Goal: Task Accomplishment & Management: Complete application form

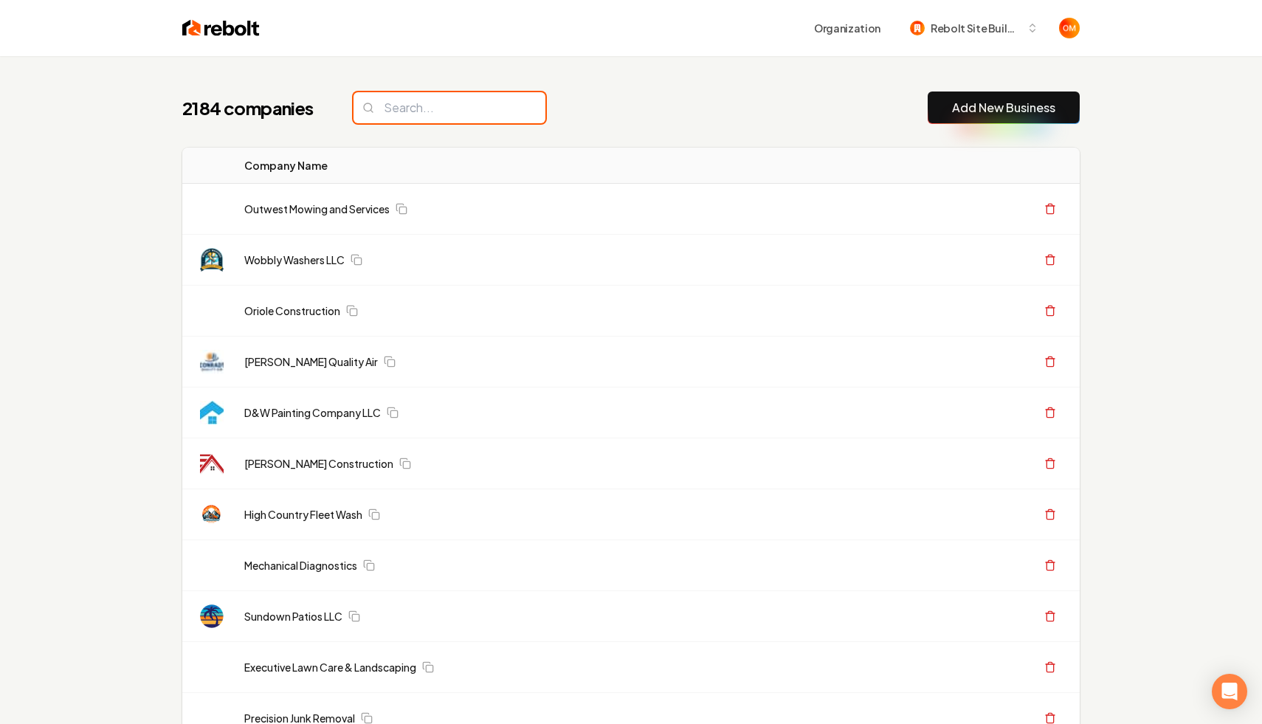
click at [426, 114] on input "search" at bounding box center [449, 107] width 192 height 31
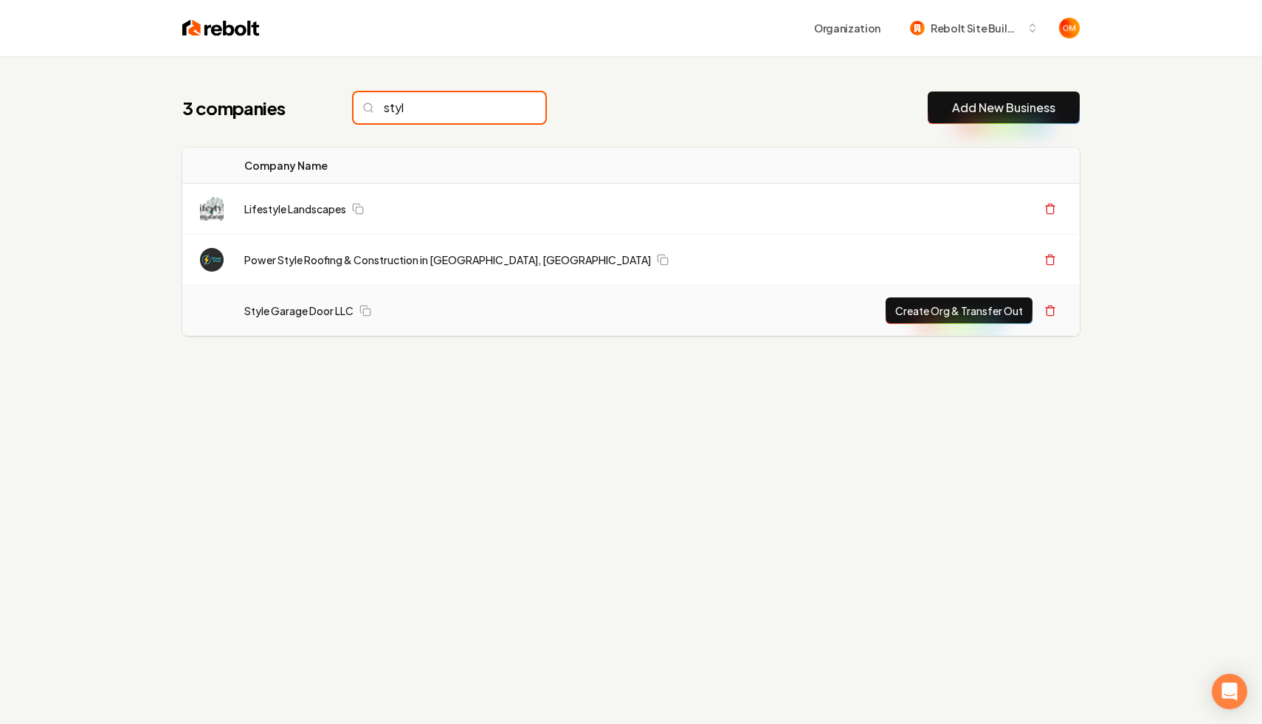
type input "styl"
click at [961, 310] on button "Create Org & Transfer Out" at bounding box center [958, 310] width 147 height 27
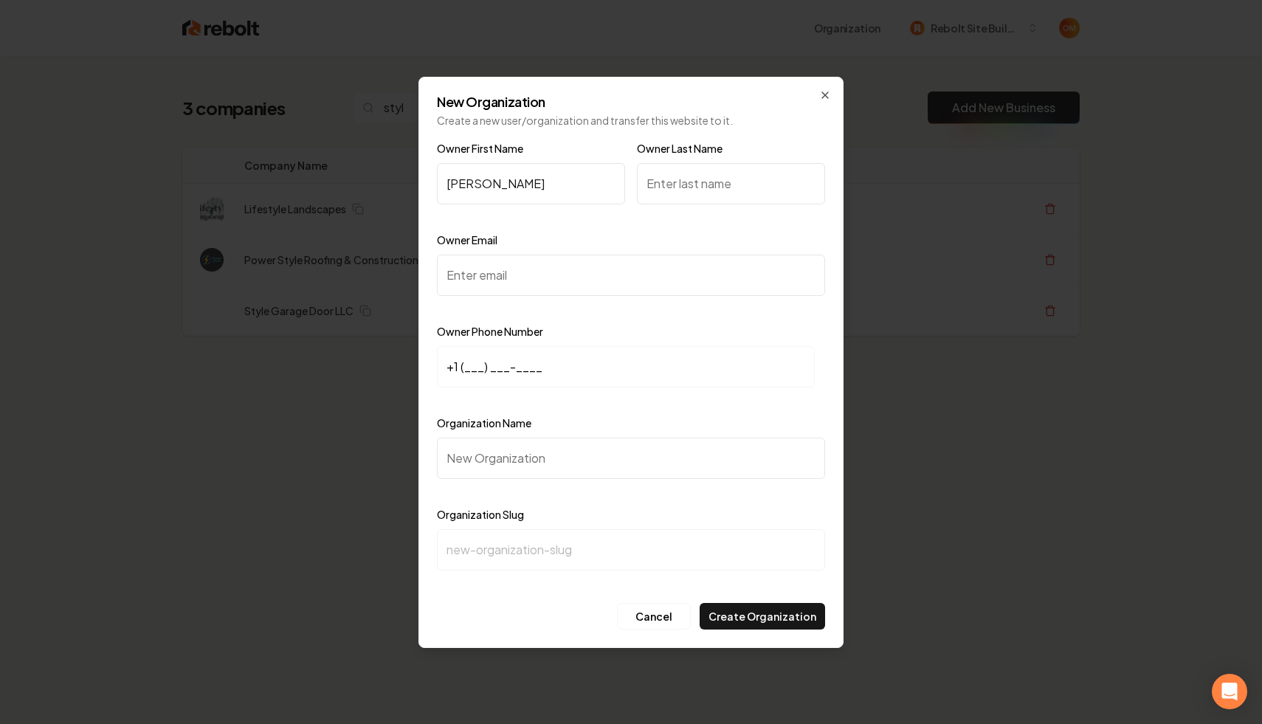
type input "[PERSON_NAME]"
click at [713, 185] on input "Owner Last Name" at bounding box center [731, 183] width 188 height 41
click at [516, 279] on input "Owner Email" at bounding box center [631, 275] width 388 height 41
type input "√"
paste input "15"
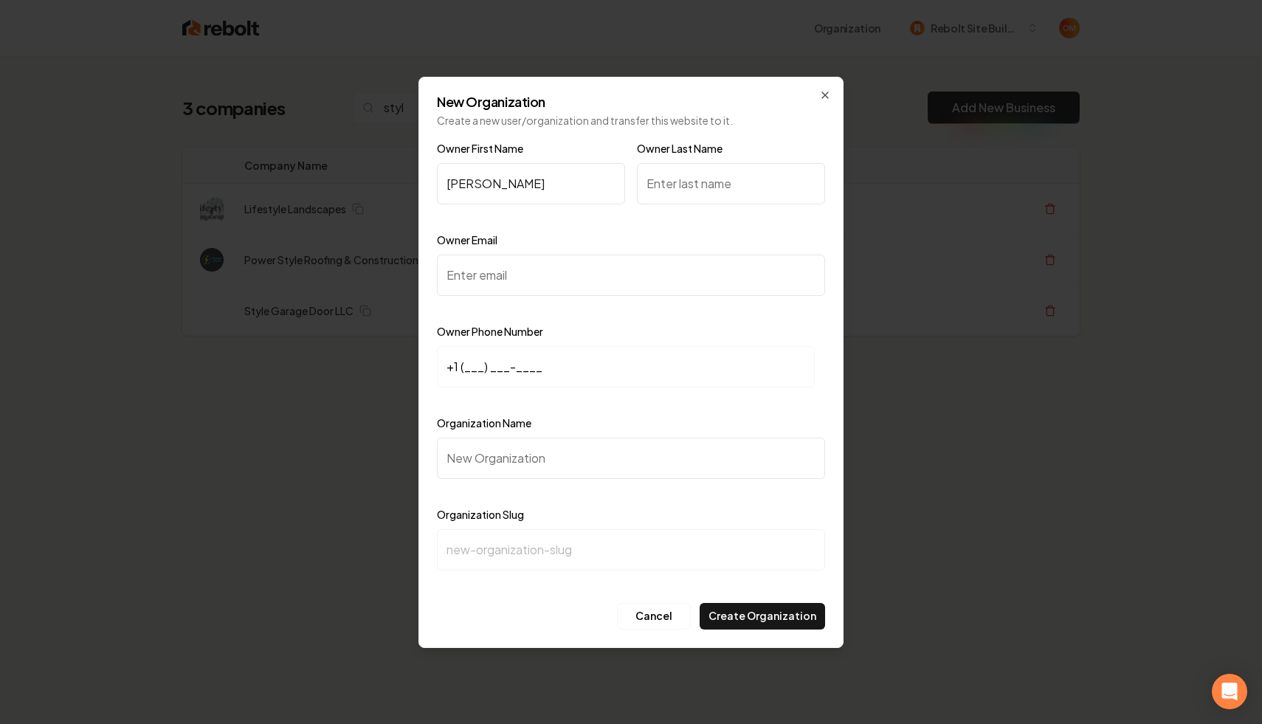
paste input "15"
type input "+1 (___) ___-____"
click at [595, 272] on input "Owner Email" at bounding box center [631, 275] width 388 height 41
paste input "[EMAIL_ADDRESS][DOMAIN_NAME]"
type input "[EMAIL_ADDRESS][DOMAIN_NAME]"
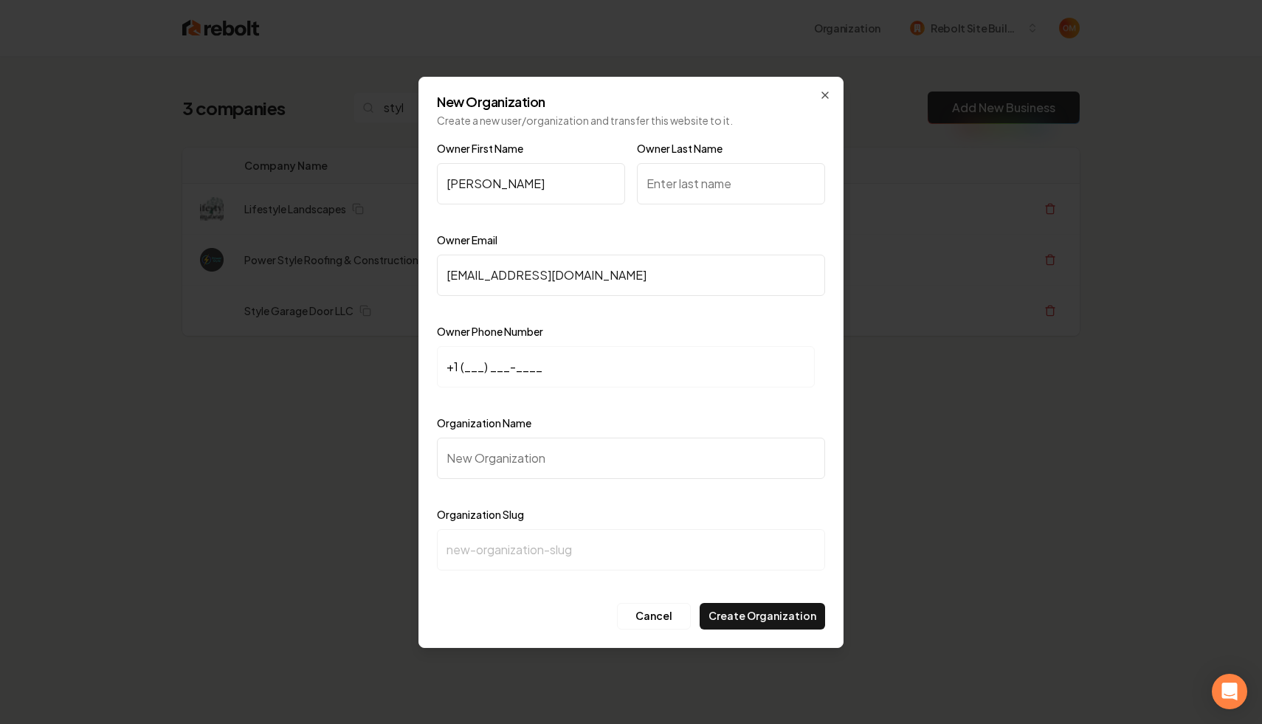
click at [472, 373] on input "+1 (___) ___-____" at bounding box center [626, 366] width 378 height 41
paste input "703) 398-0133"
type input "[PHONE_NUMBER]"
click at [522, 438] on input "Organization Name" at bounding box center [631, 458] width 388 height 41
type input "S"
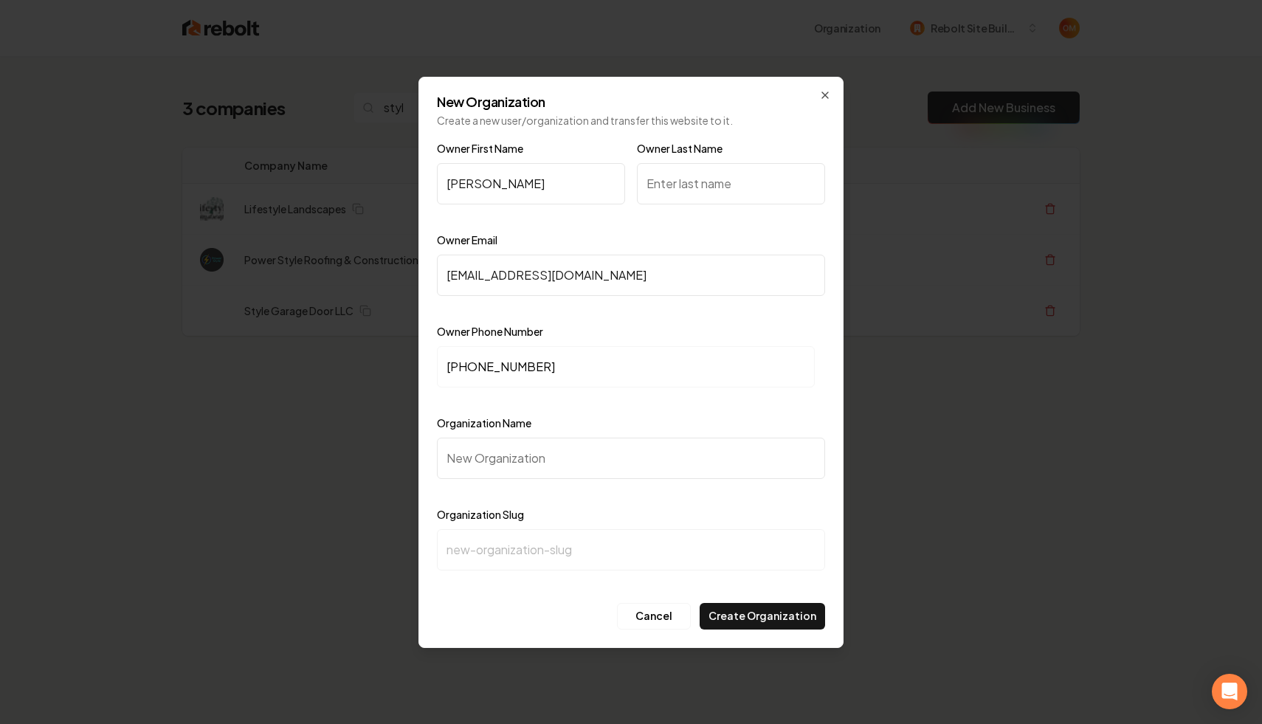
type input "s"
type input "St"
type input "st"
type input "Sty"
type input "sty"
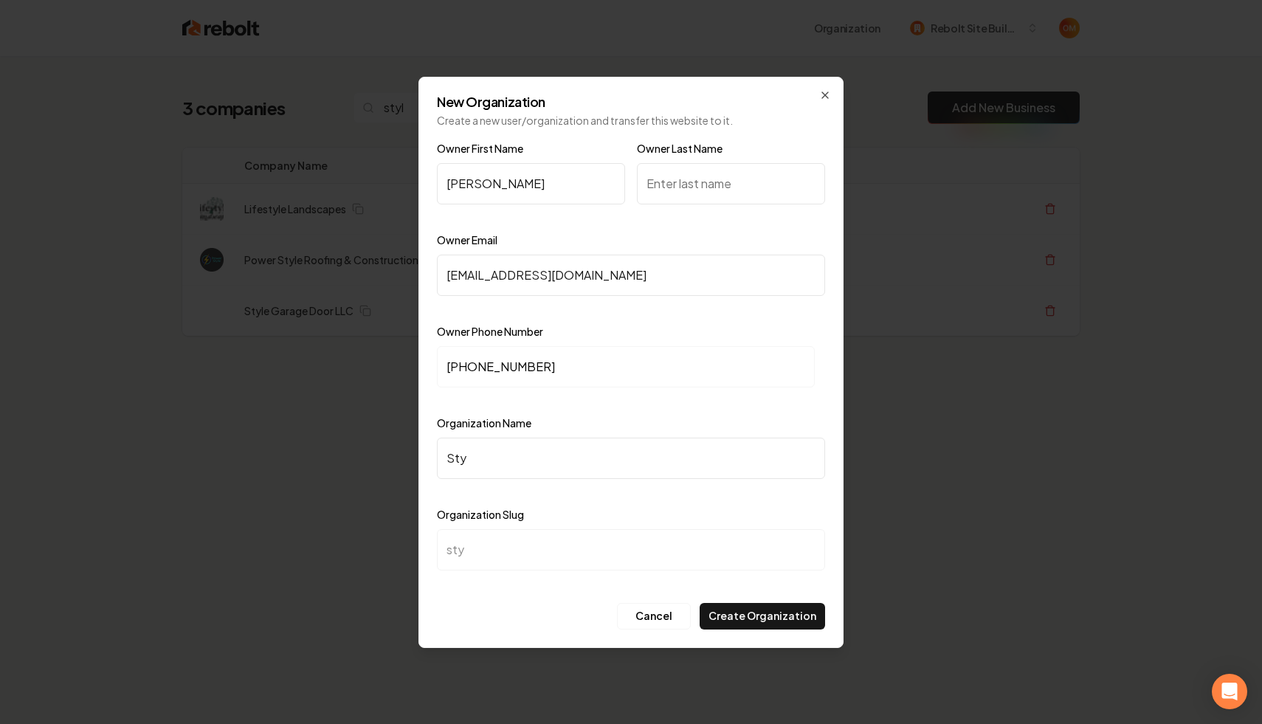
type input "Styl"
type input "styl"
type input "Style"
type input "style"
type input "Style G"
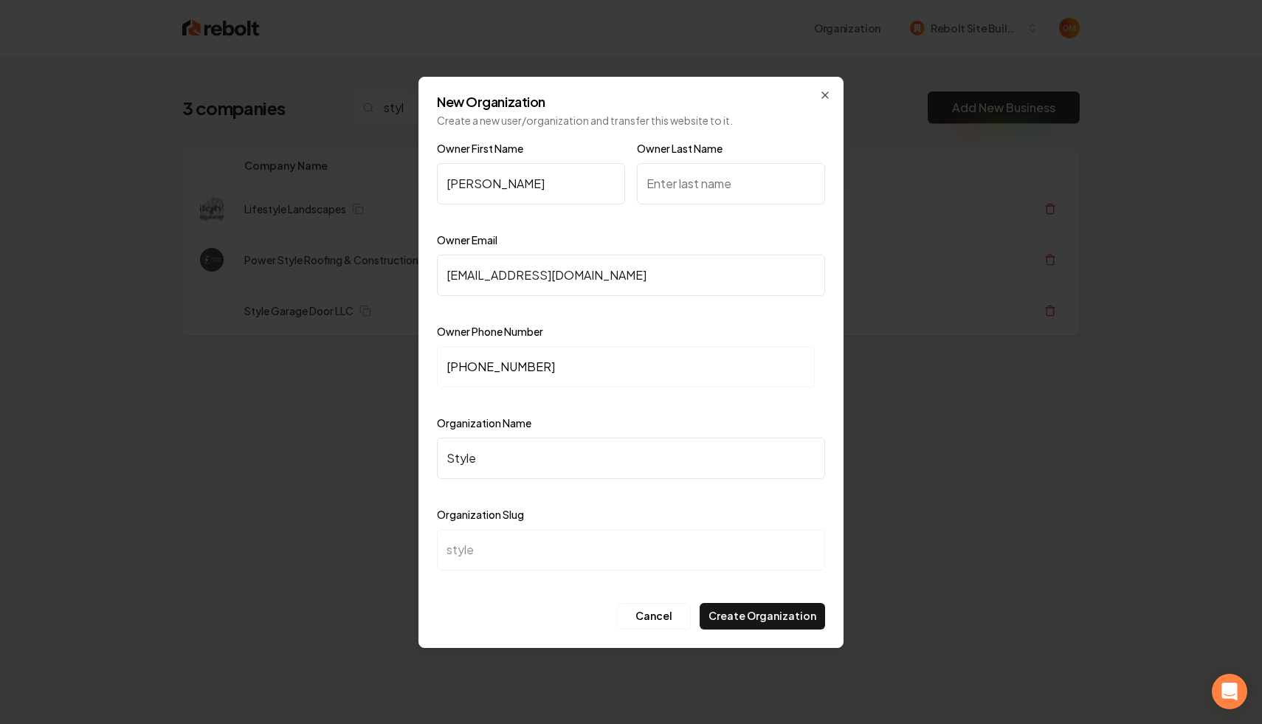
type input "style-g"
type input "Style Ga"
type input "style-ga"
type input "Style Gar"
type input "style-gar"
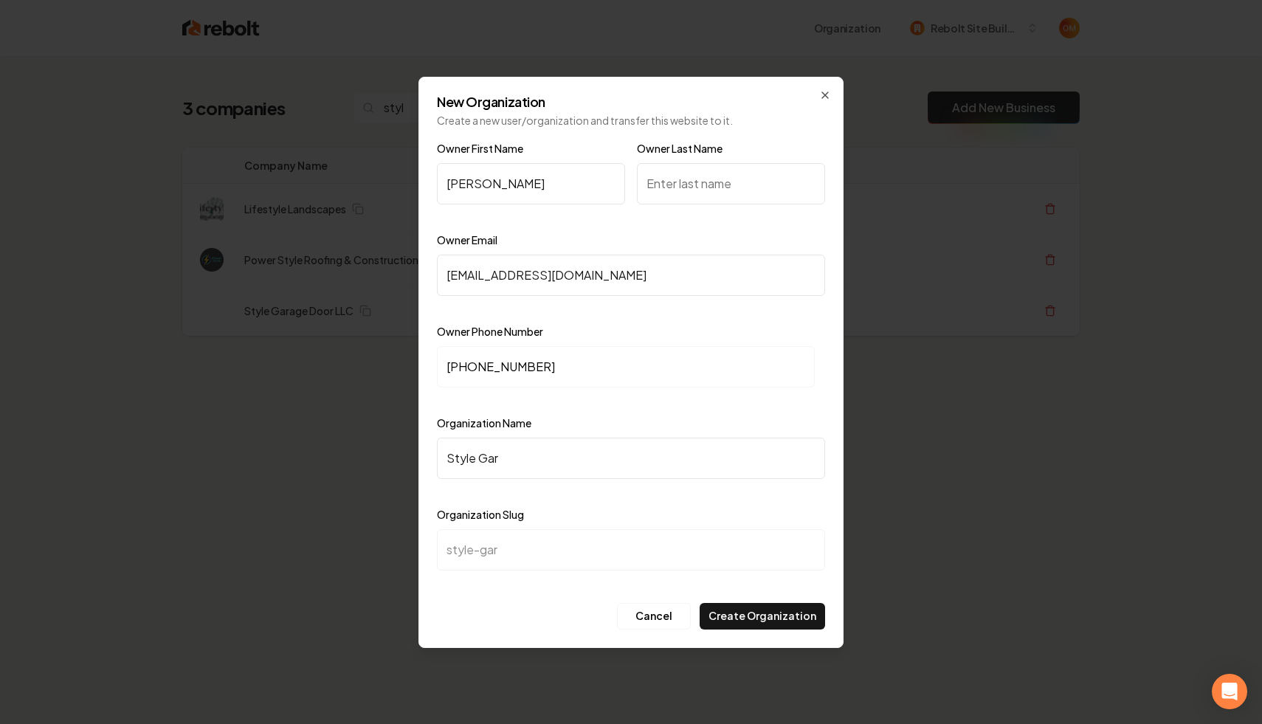
type input "Style Gara"
type input "style-gara"
type input "Style Garag"
type input "style-garag"
type input "Style Garage"
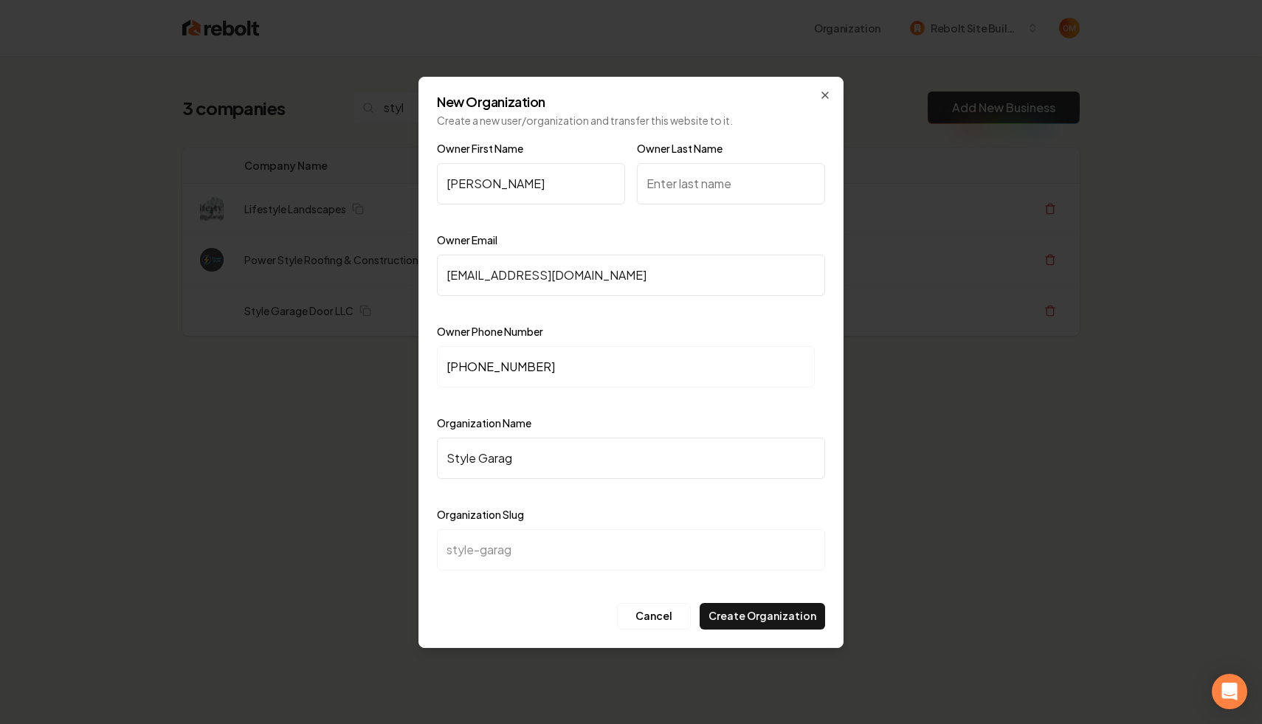
type input "style-garage"
type input "Style Garage d"
type input "style-garage-d"
type input "Style Garage dD"
type input "style-garage-dd"
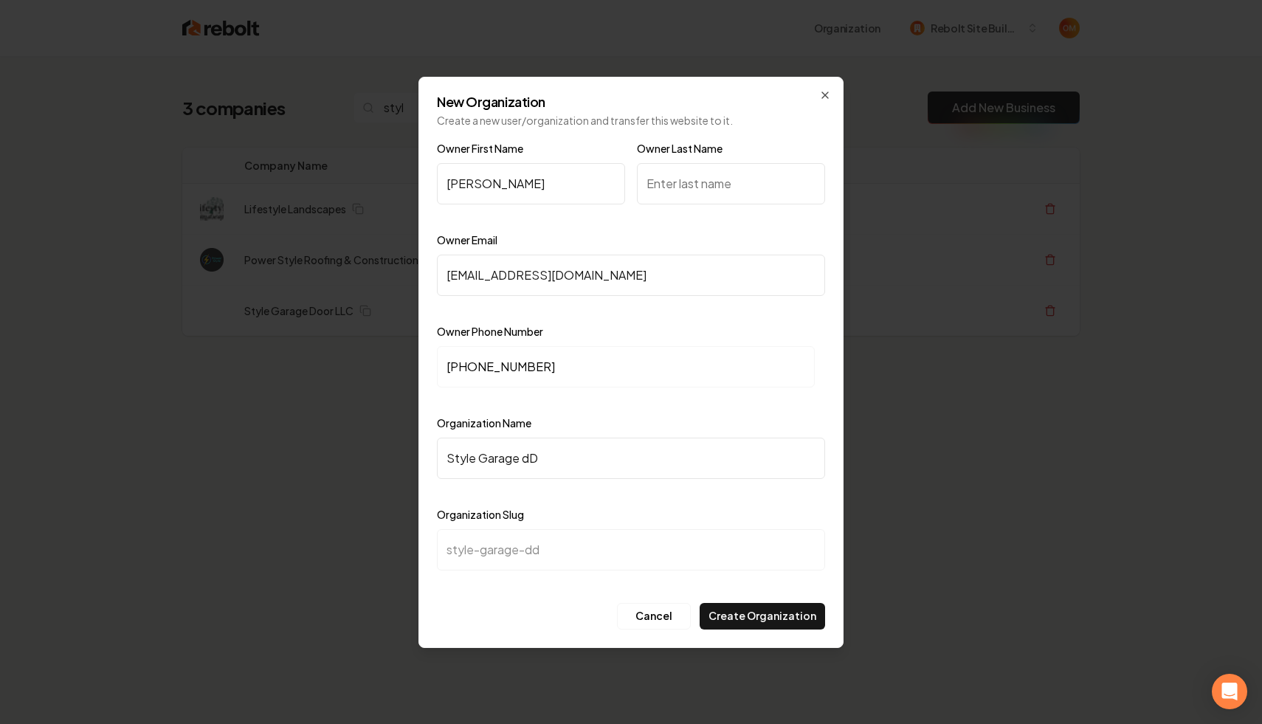
type input "Style Garage d"
type input "style-garage-d"
type input "Style Garage"
type input "style-garage"
type input "Style Garage D"
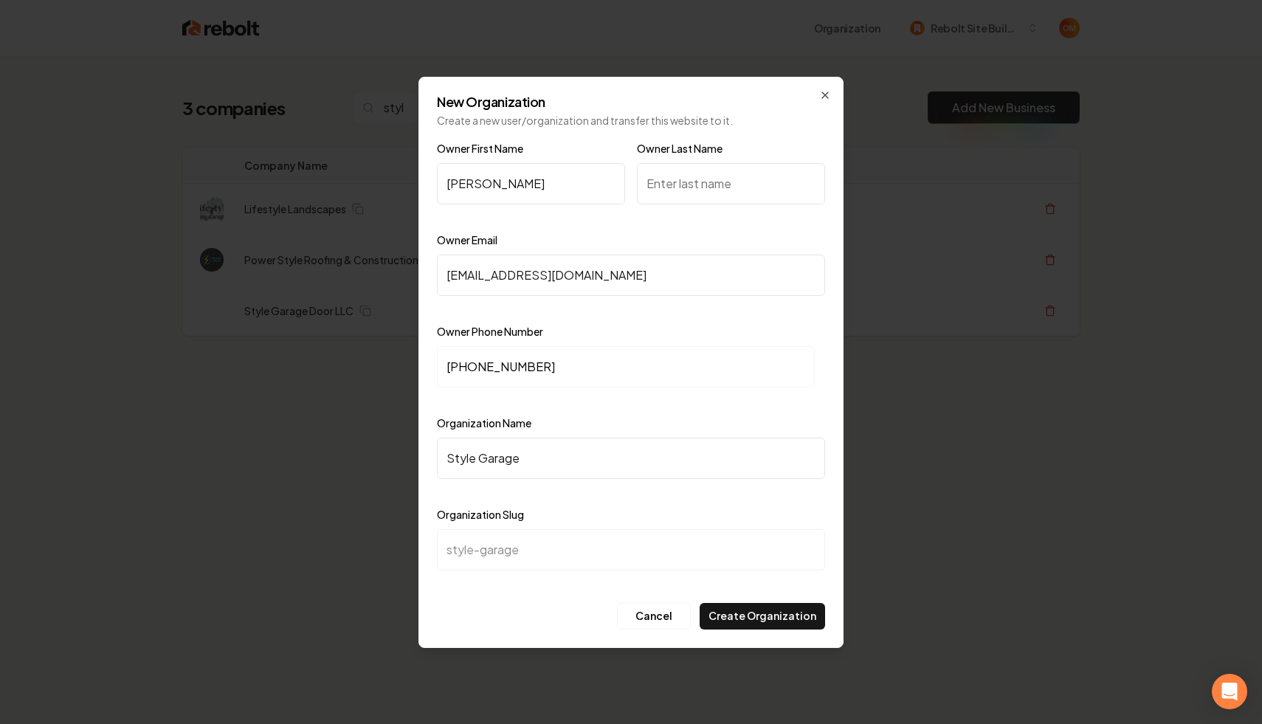
type input "style-garage-d"
type input "Style Garage Do"
type input "style-garage-do"
type input "Style Garage Doo"
type input "style-garage-doo"
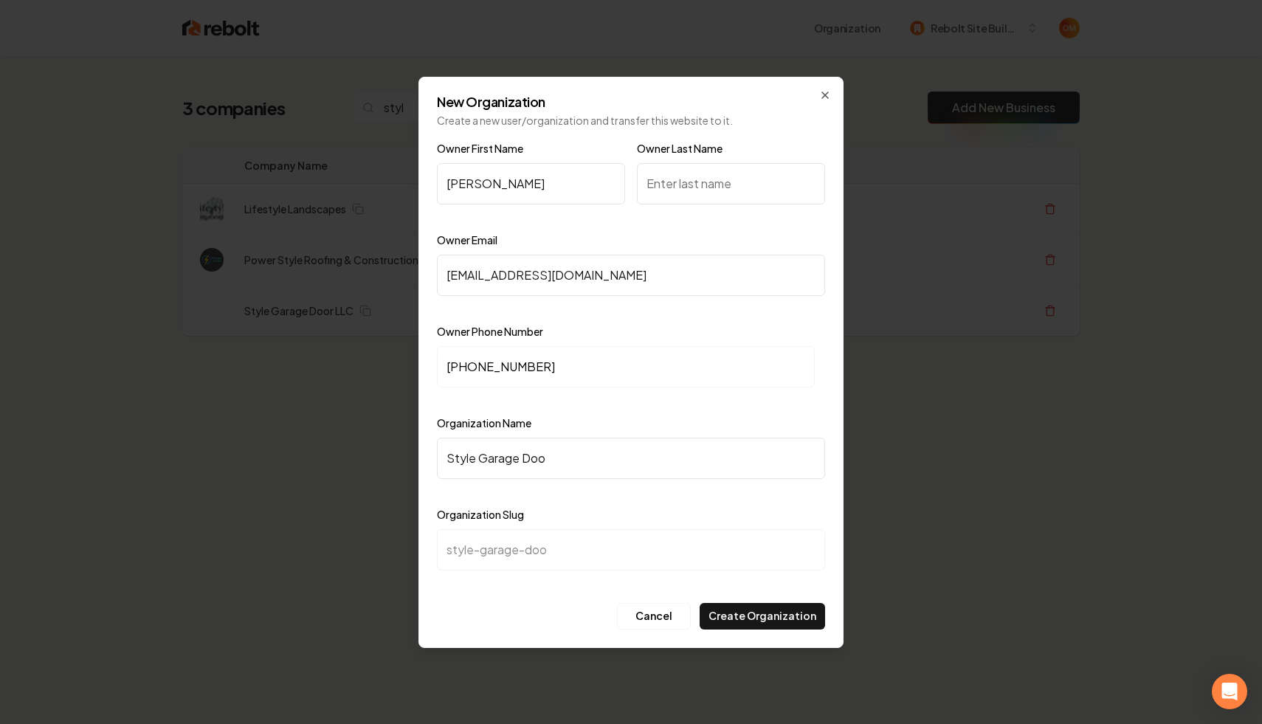
type input "Style Garage Door"
type input "style-garage-door"
type input "Style Garage Door L"
type input "style-garage-door-l"
type input "Style Garage Door LL"
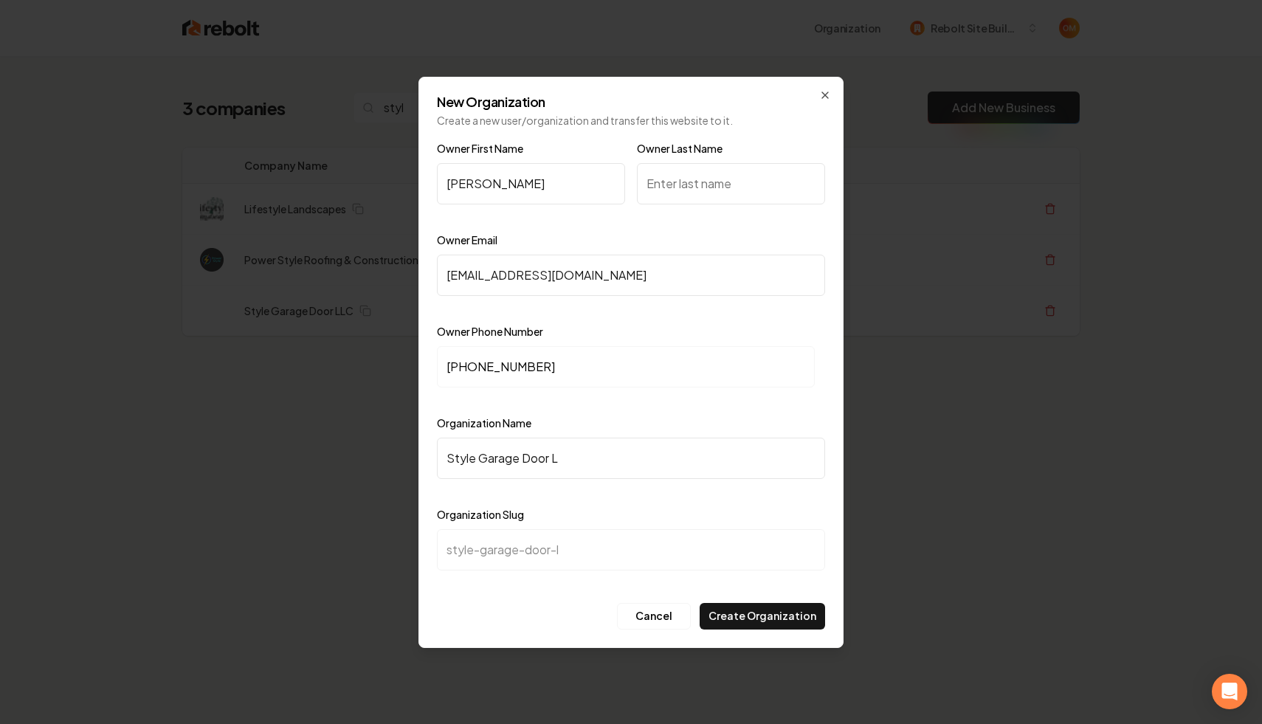
type input "style-garage-door-ll"
type input "Style Garage Door LLC"
type input "style-garage-door-llc"
type input "Style Garage Door LLC"
